Goal: Navigation & Orientation: Find specific page/section

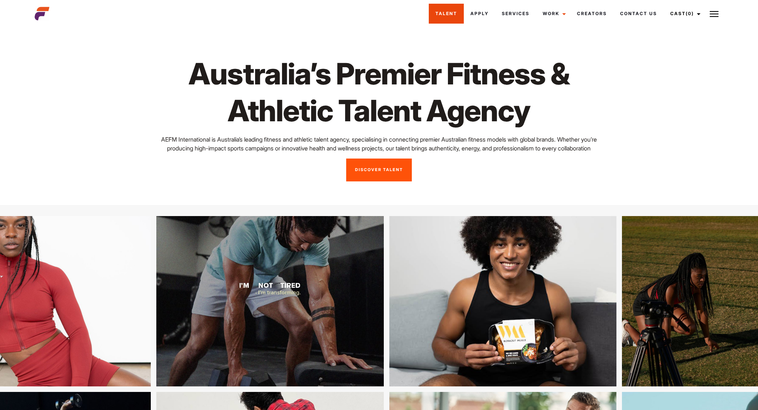
click at [456, 11] on link "Talent" at bounding box center [446, 14] width 35 height 20
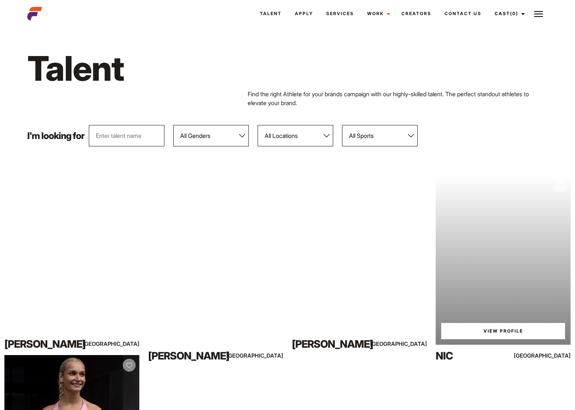
scroll to position [11, 0]
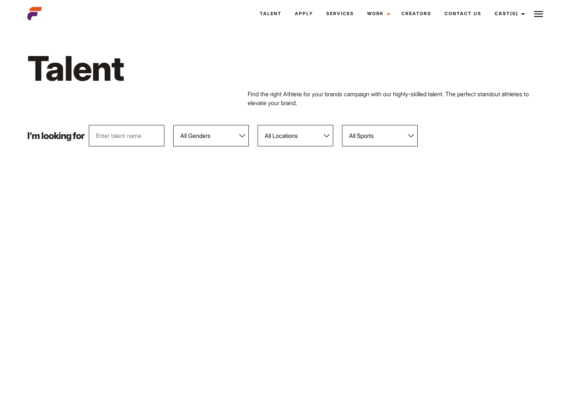
scroll to position [4, 0]
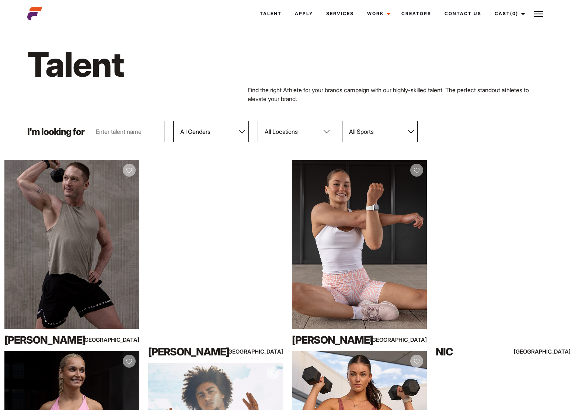
click at [275, 66] on h1 "Talent" at bounding box center [177, 64] width 300 height 42
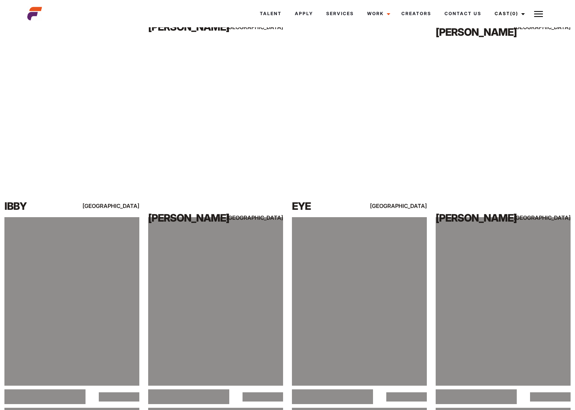
scroll to position [1665, 0]
